Goal: Book appointment/travel/reservation

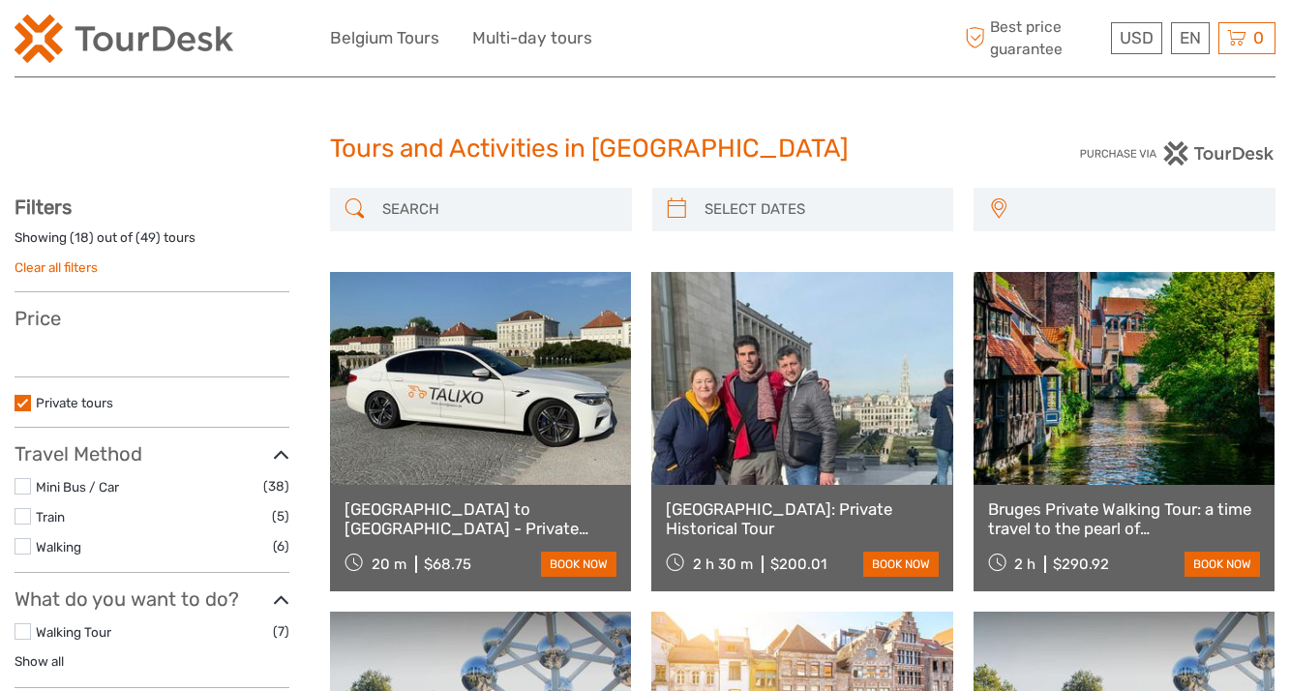
select select
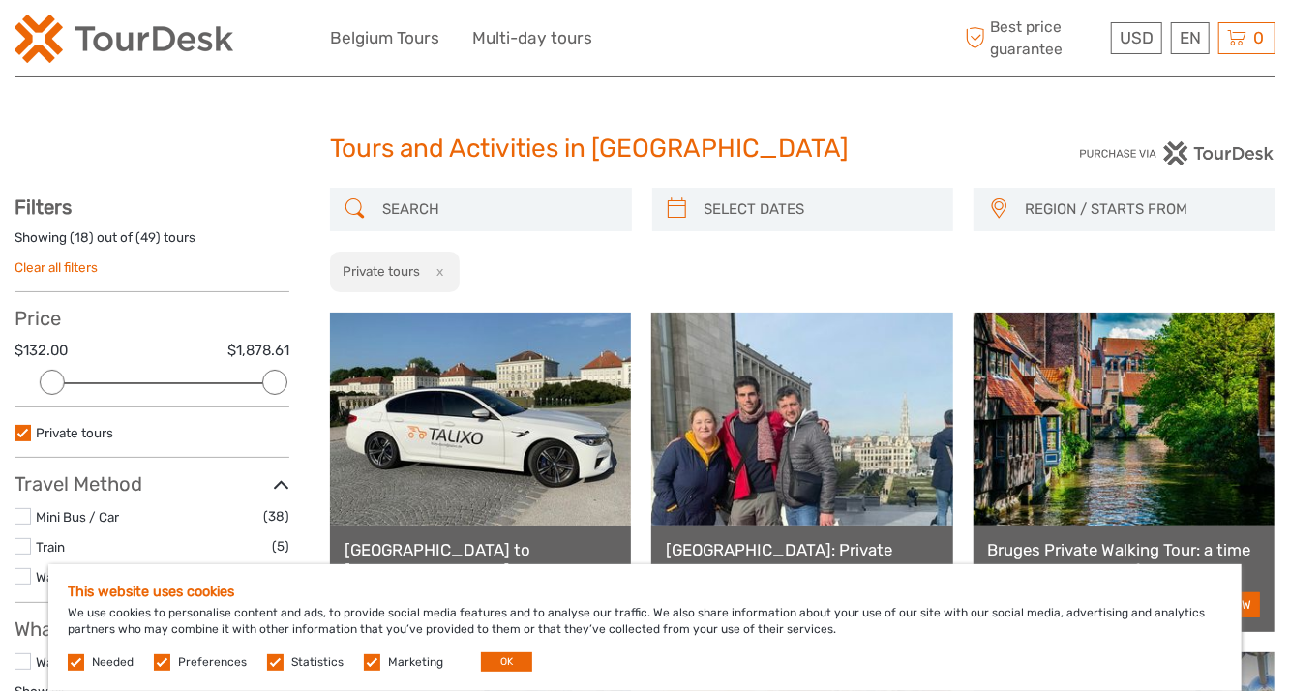
click at [1076, 214] on span "REGION / STARTS FROM" at bounding box center [1141, 210] width 250 height 32
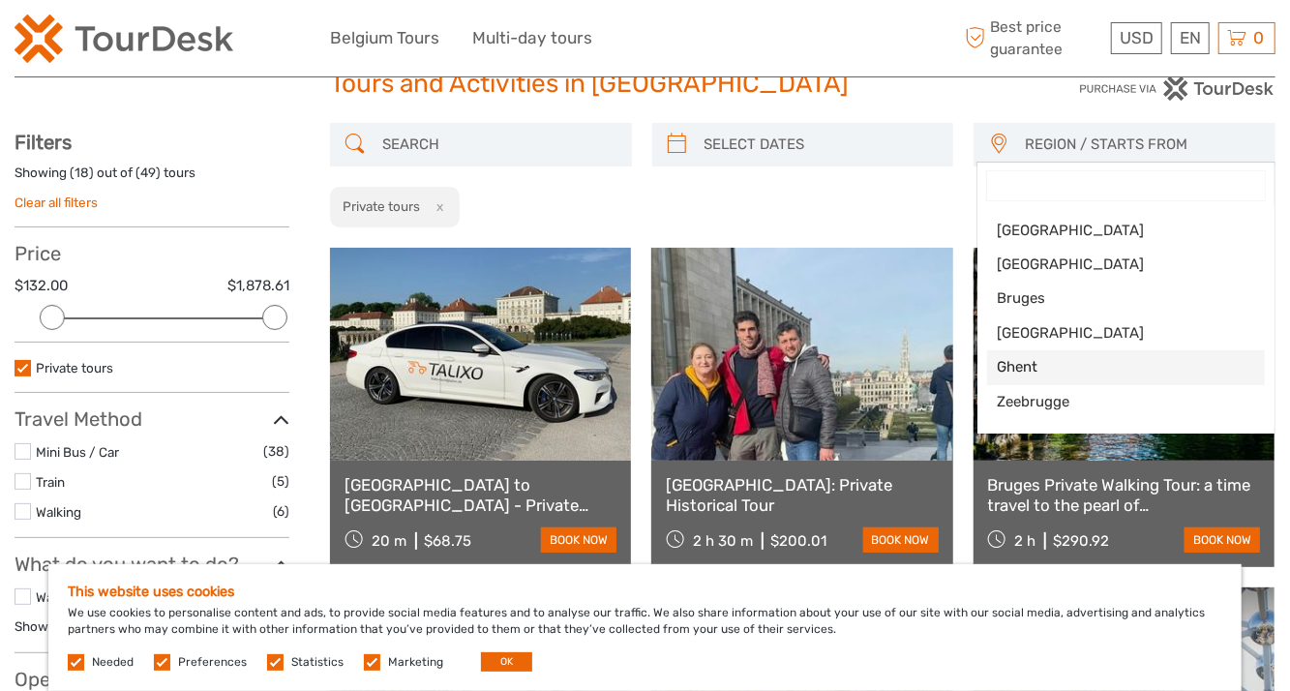
scroll to position [194, 0]
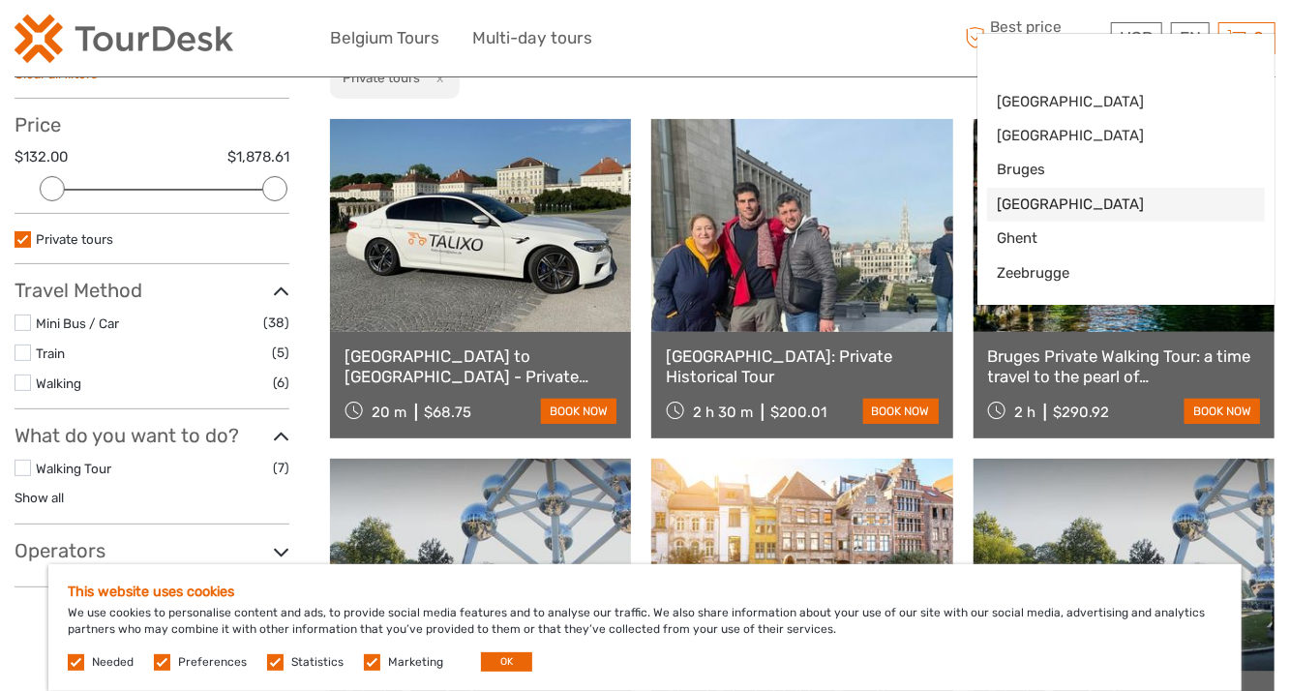
click at [1053, 196] on span "[GEOGRAPHIC_DATA]" at bounding box center [1109, 204] width 225 height 20
select select "[GEOGRAPHIC_DATA]"
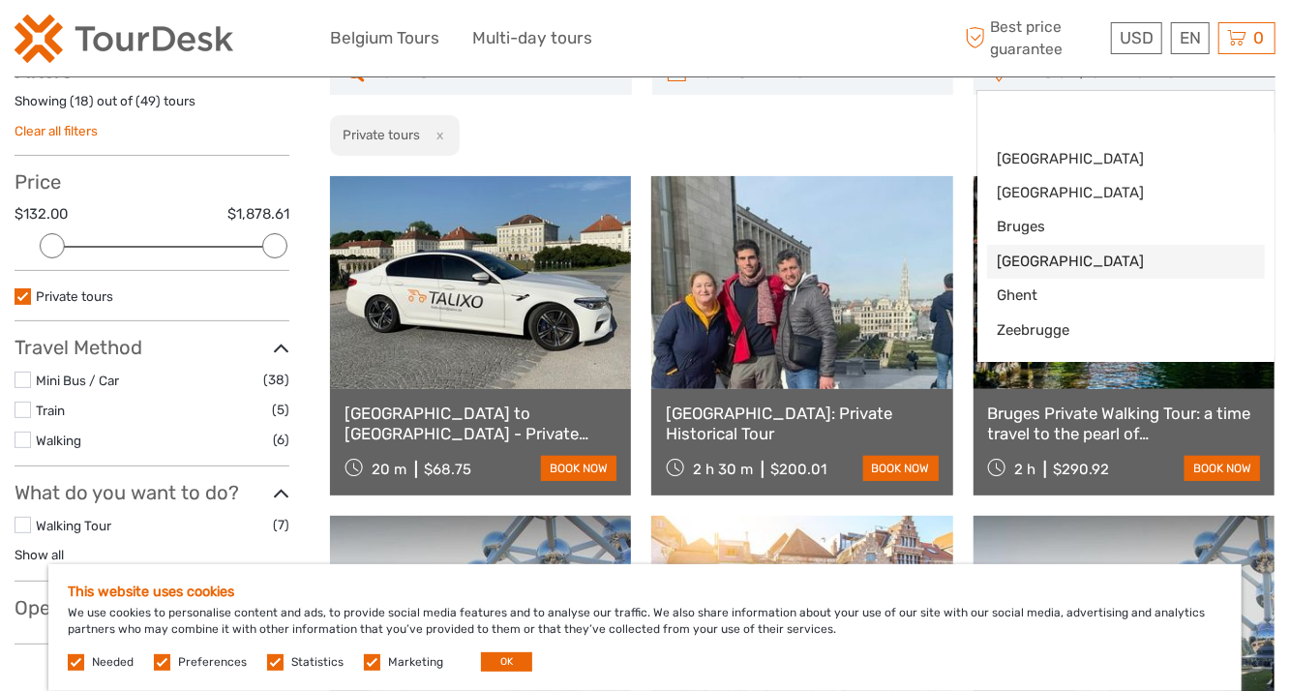
scroll to position [40, 0]
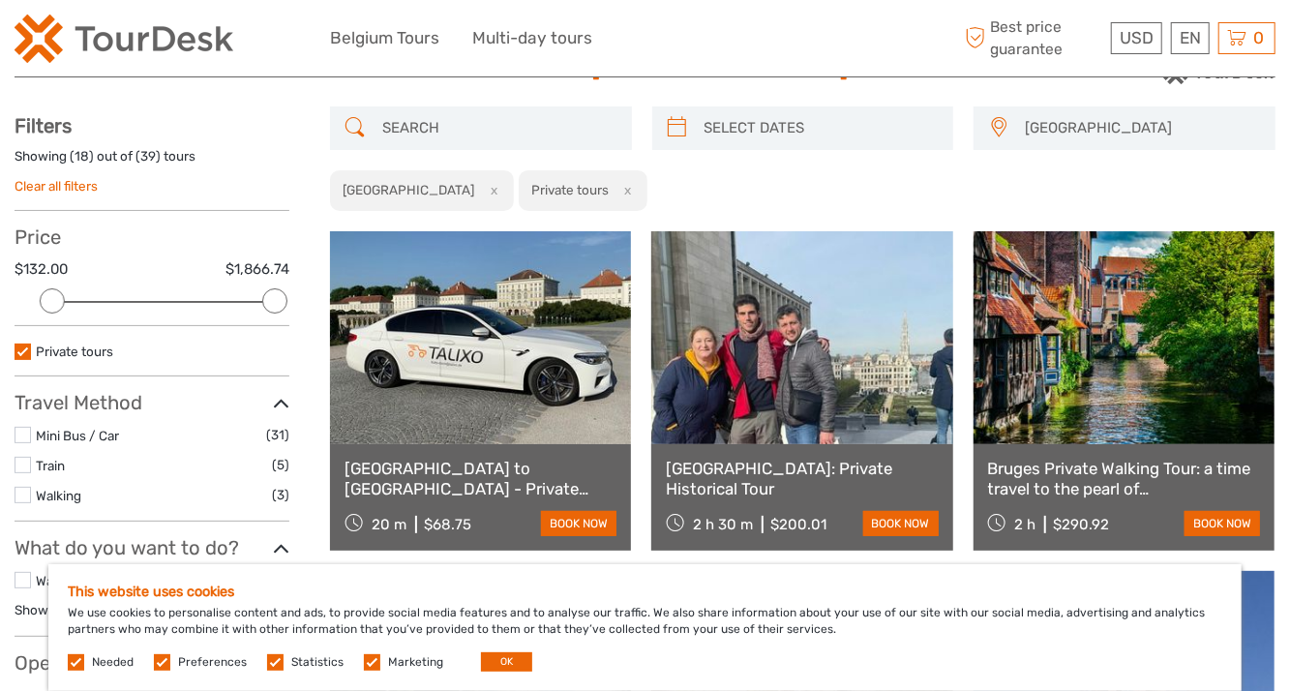
scroll to position [38, 0]
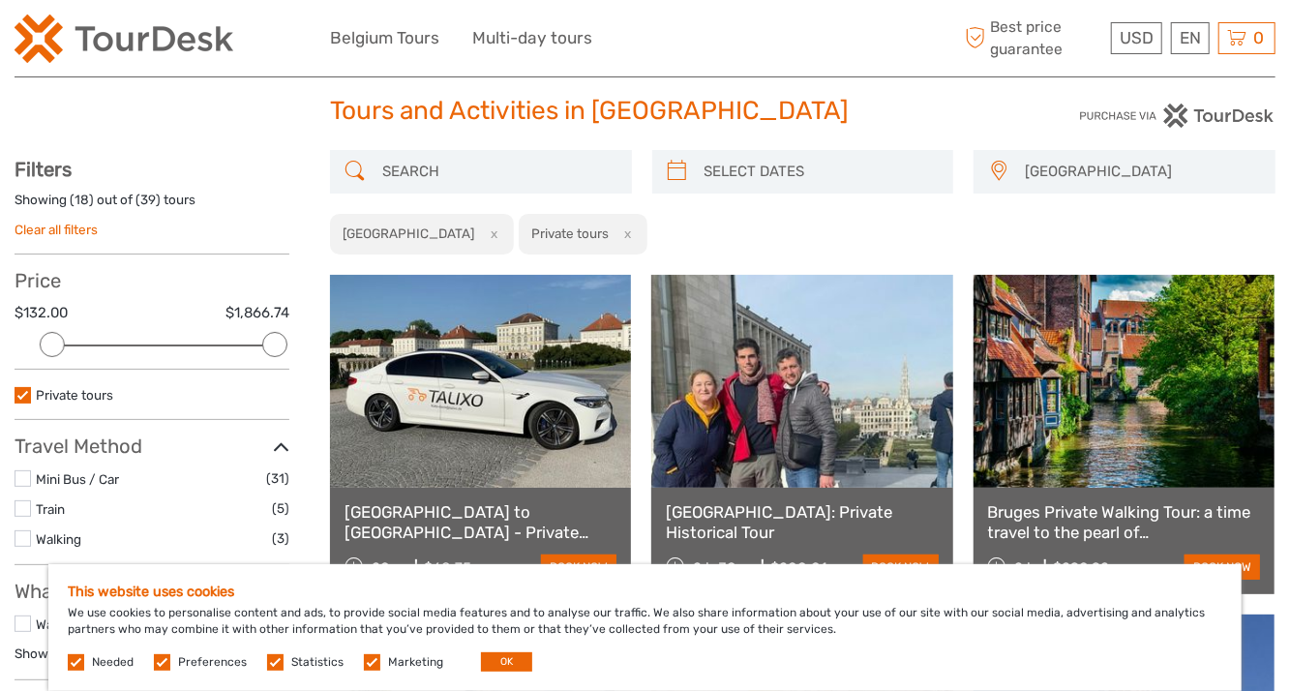
type input "[DATE]"
click at [856, 173] on input "search" at bounding box center [821, 172] width 248 height 34
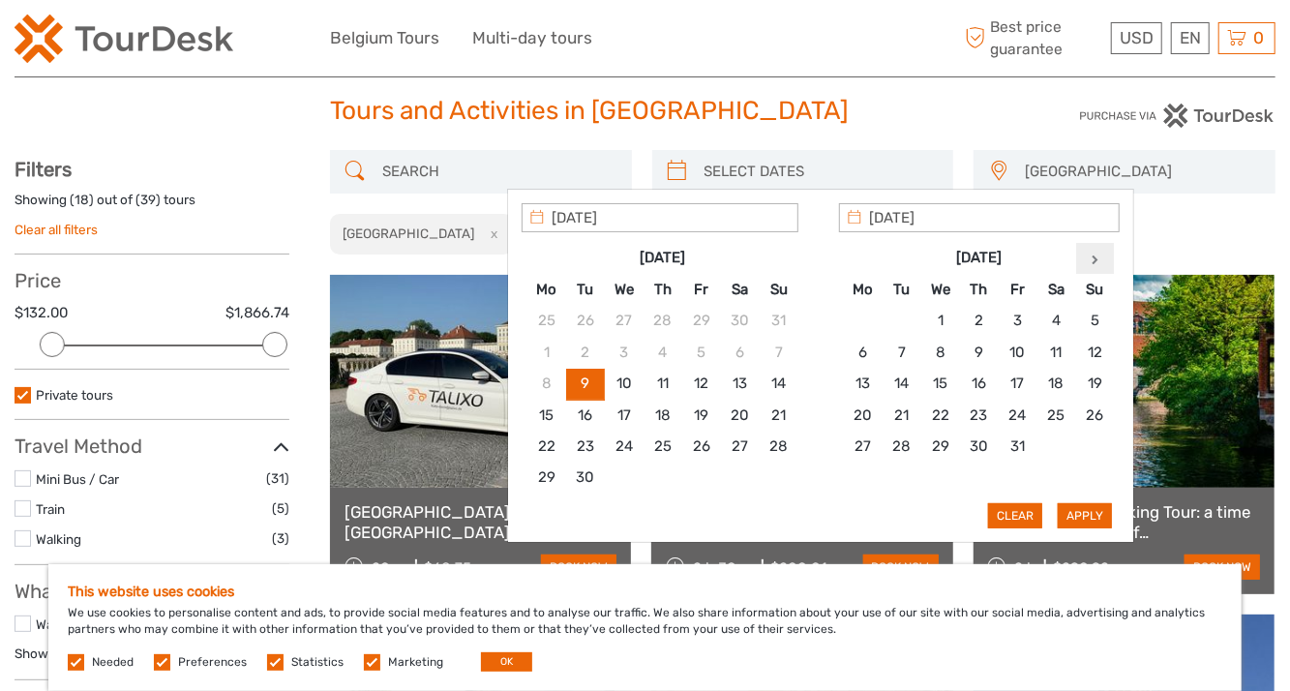
click at [1091, 256] on icon at bounding box center [1094, 259] width 7 height 10
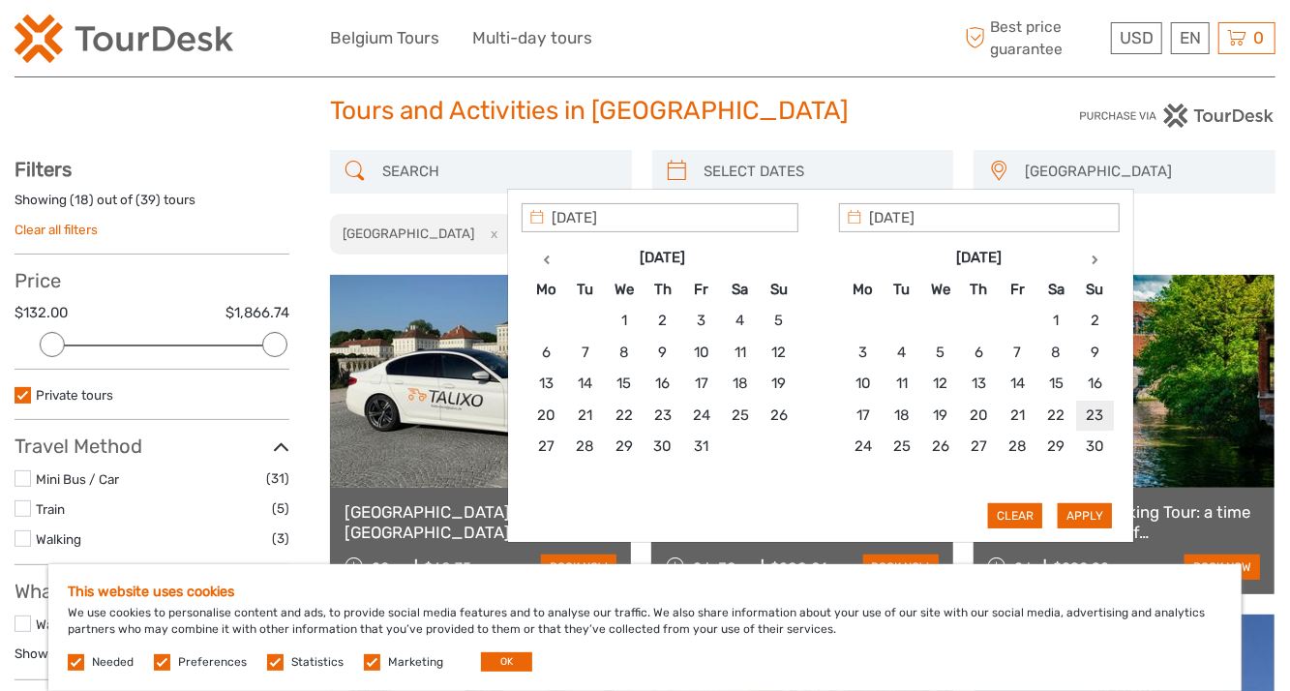
type input "[DATE]"
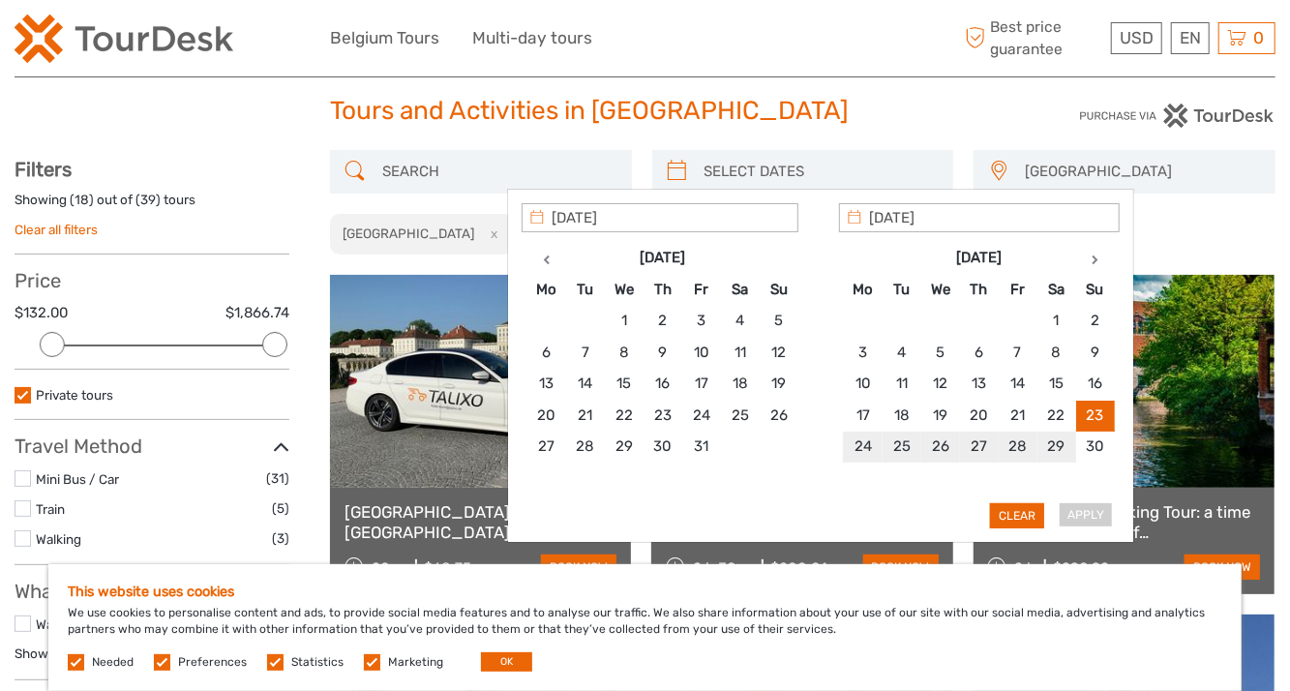
click at [1094, 514] on div "Apply Clear" at bounding box center [821, 365] width 598 height 325
type input "[DATE]"
click at [1070, 503] on button "Apply" at bounding box center [1085, 515] width 54 height 25
type input "[DATE] - [DATE]"
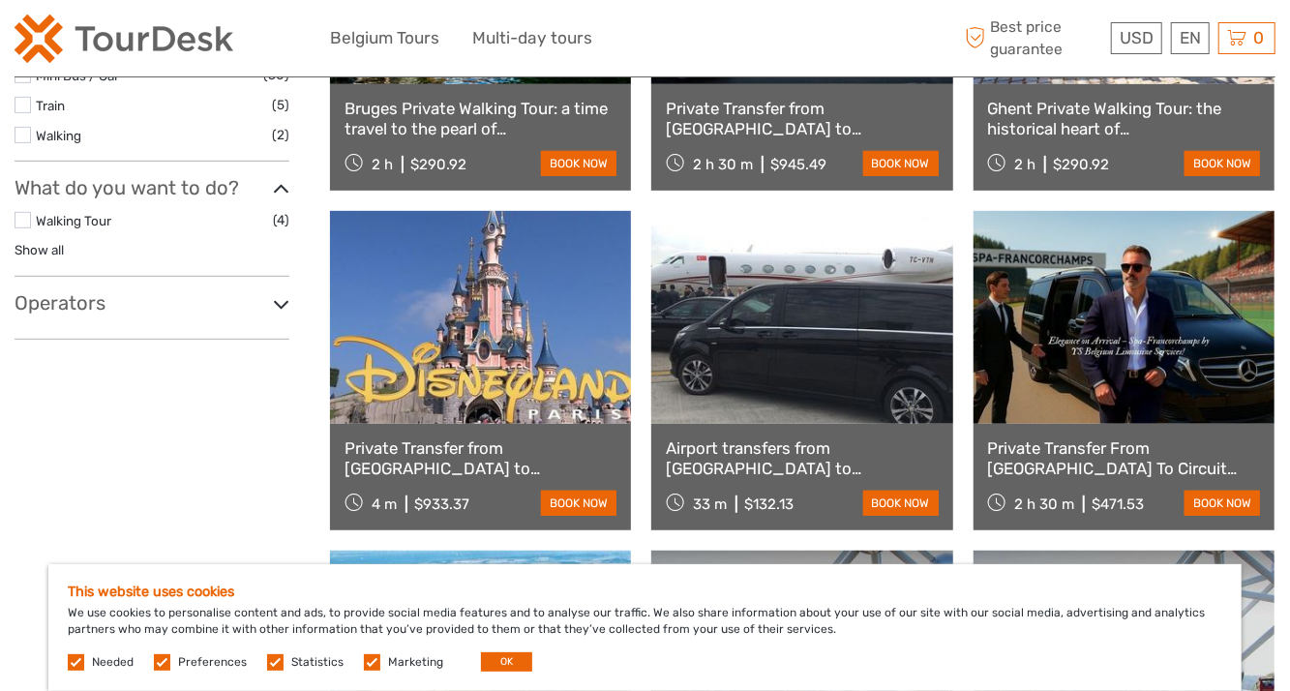
scroll to position [496, 0]
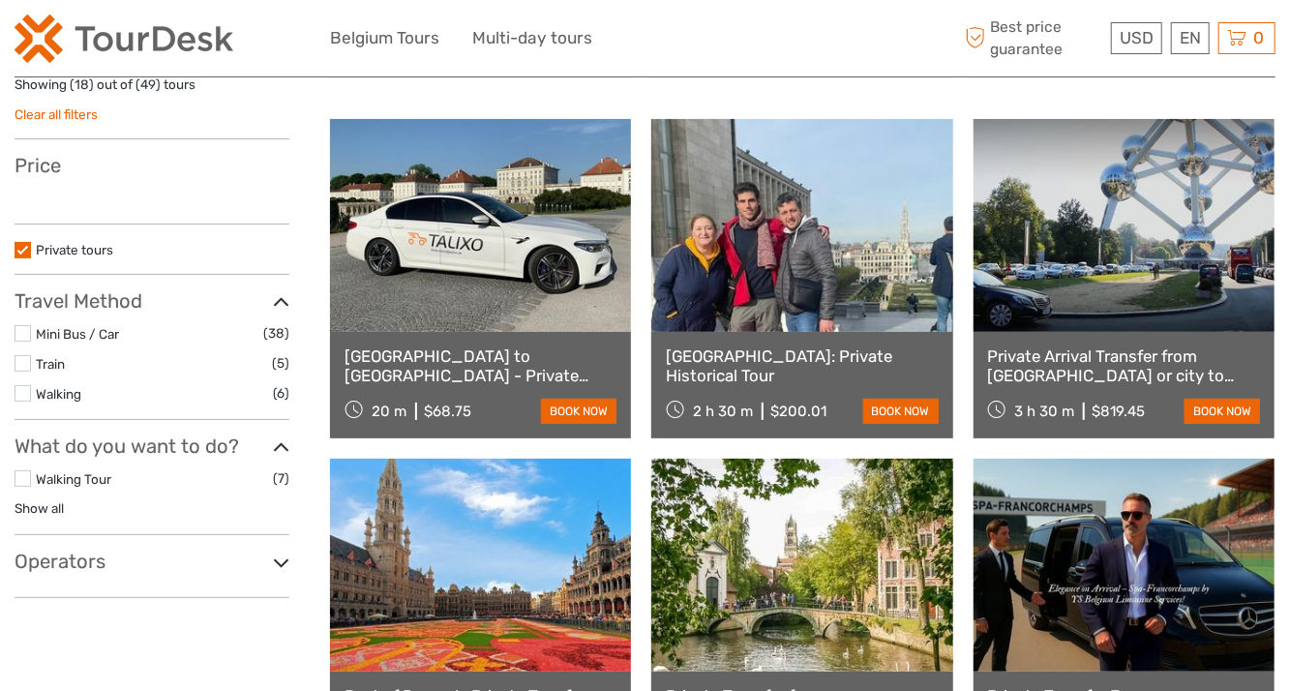
select select
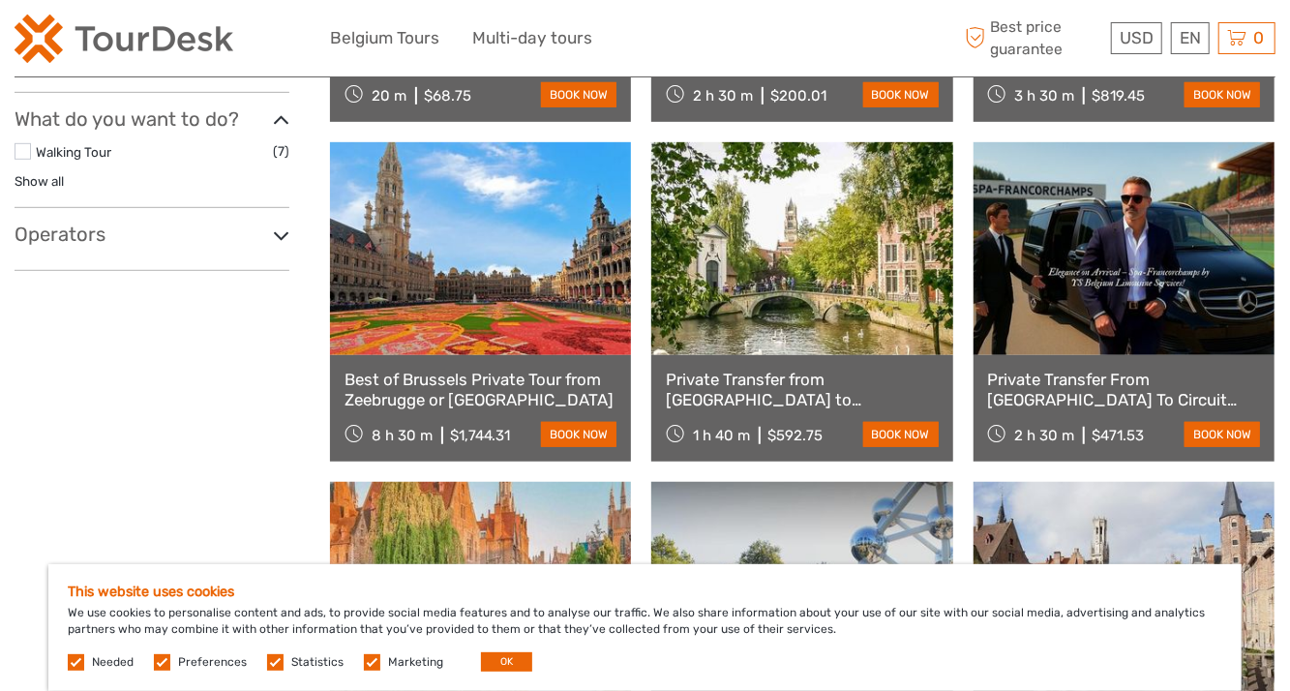
scroll to position [637, 0]
